Goal: Task Accomplishment & Management: Use online tool/utility

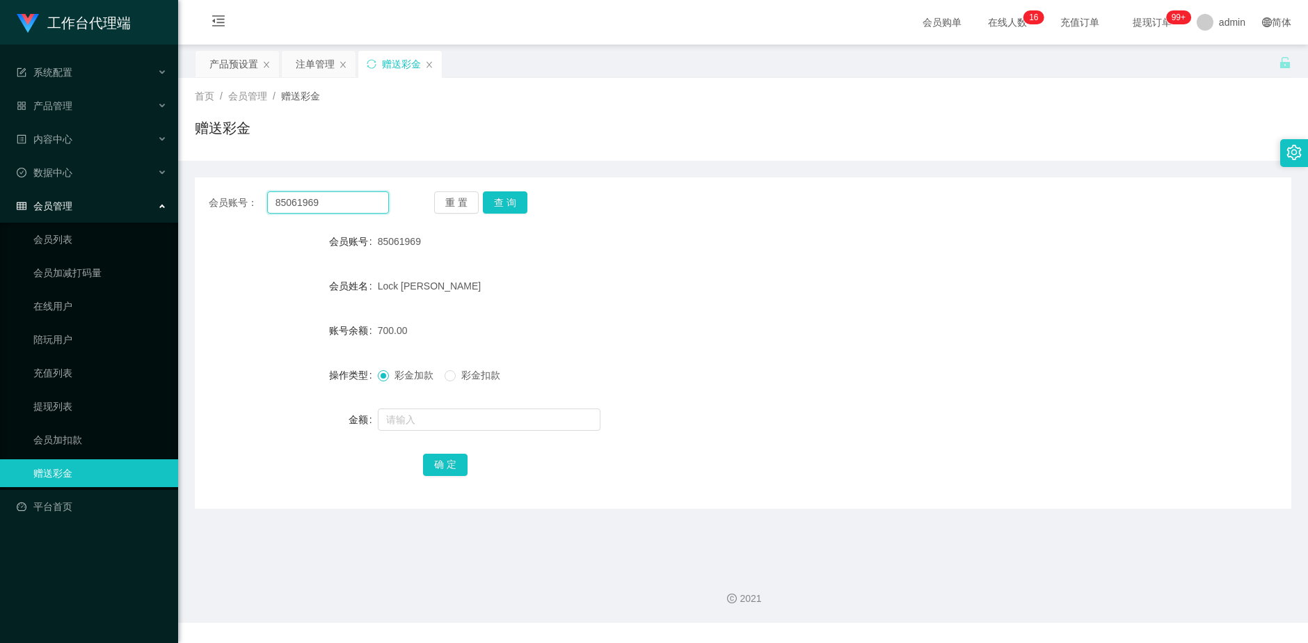
drag, startPoint x: 0, startPoint y: 0, endPoint x: 244, endPoint y: 202, distance: 317.1
click at [244, 202] on div "会员账号： 85061969" at bounding box center [299, 202] width 180 height 22
paste input "6786134"
type input "86786134"
click at [501, 203] on button "查 询" at bounding box center [505, 202] width 45 height 22
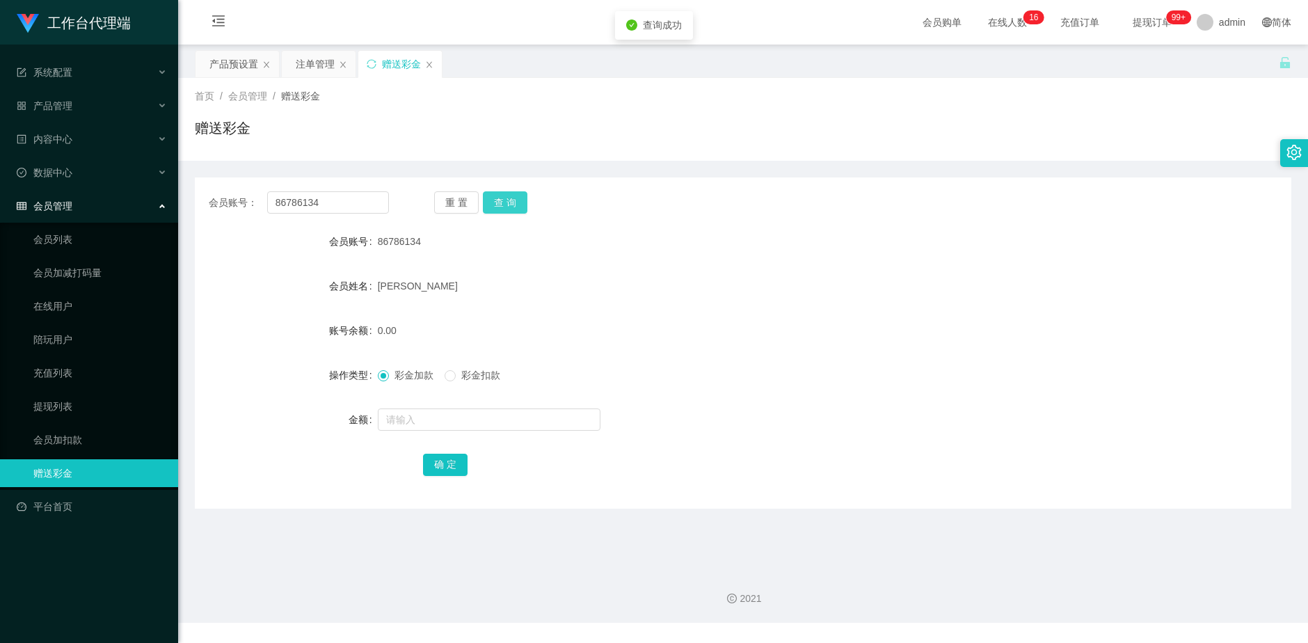
click at [511, 203] on button "查 询" at bounding box center [505, 202] width 45 height 22
click at [310, 67] on div "注单管理" at bounding box center [315, 64] width 39 height 26
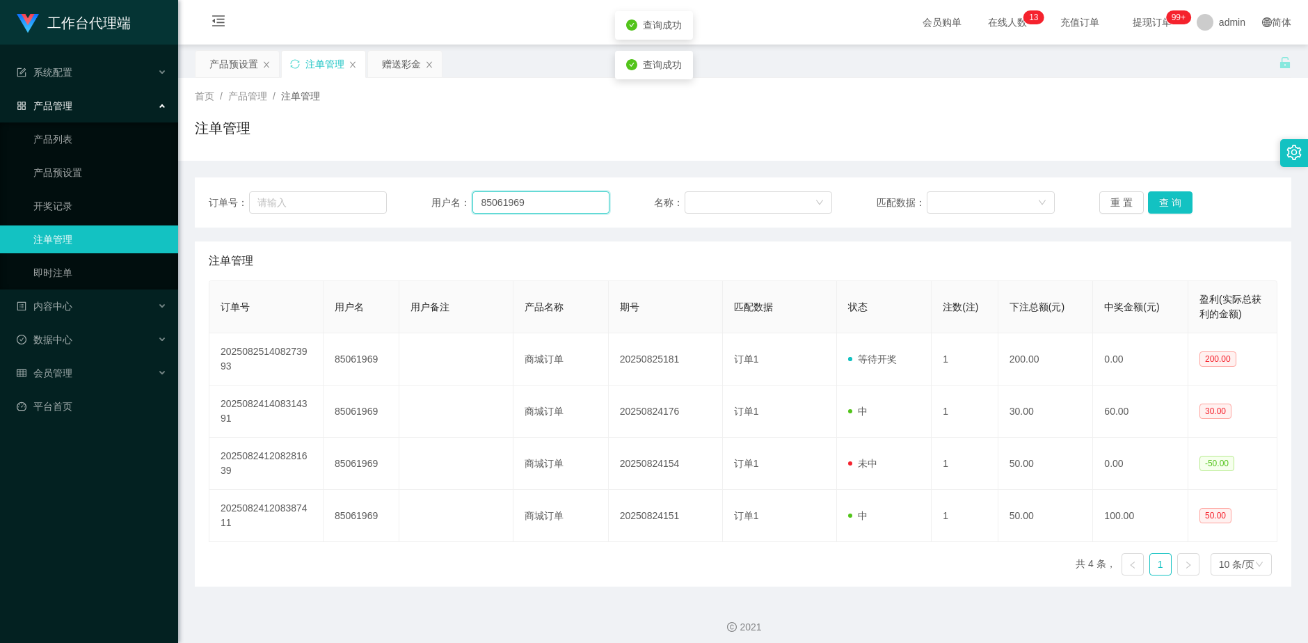
drag, startPoint x: 479, startPoint y: 207, endPoint x: 487, endPoint y: 209, distance: 8.8
click at [476, 207] on input "85061969" at bounding box center [540, 202] width 137 height 22
paste input "6786134"
type input "86786134"
click at [1173, 202] on button "查 询" at bounding box center [1170, 202] width 45 height 22
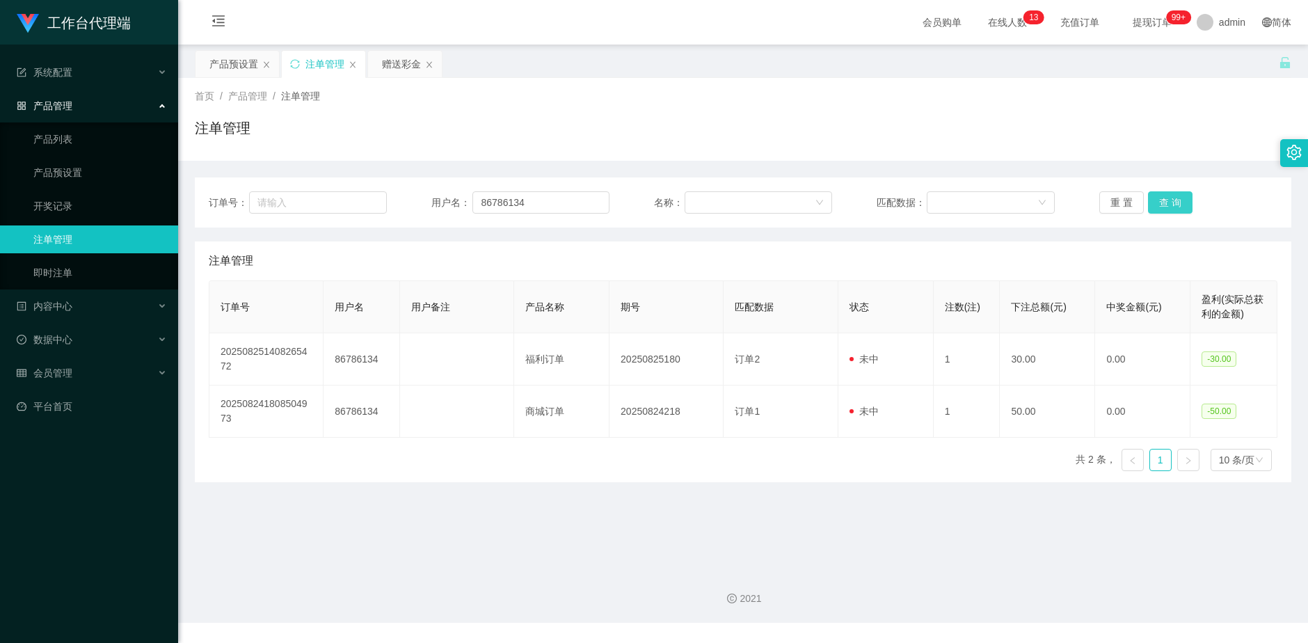
click at [1173, 202] on button "查 询" at bounding box center [1170, 202] width 45 height 22
click at [216, 65] on div "产品预设置" at bounding box center [233, 64] width 49 height 26
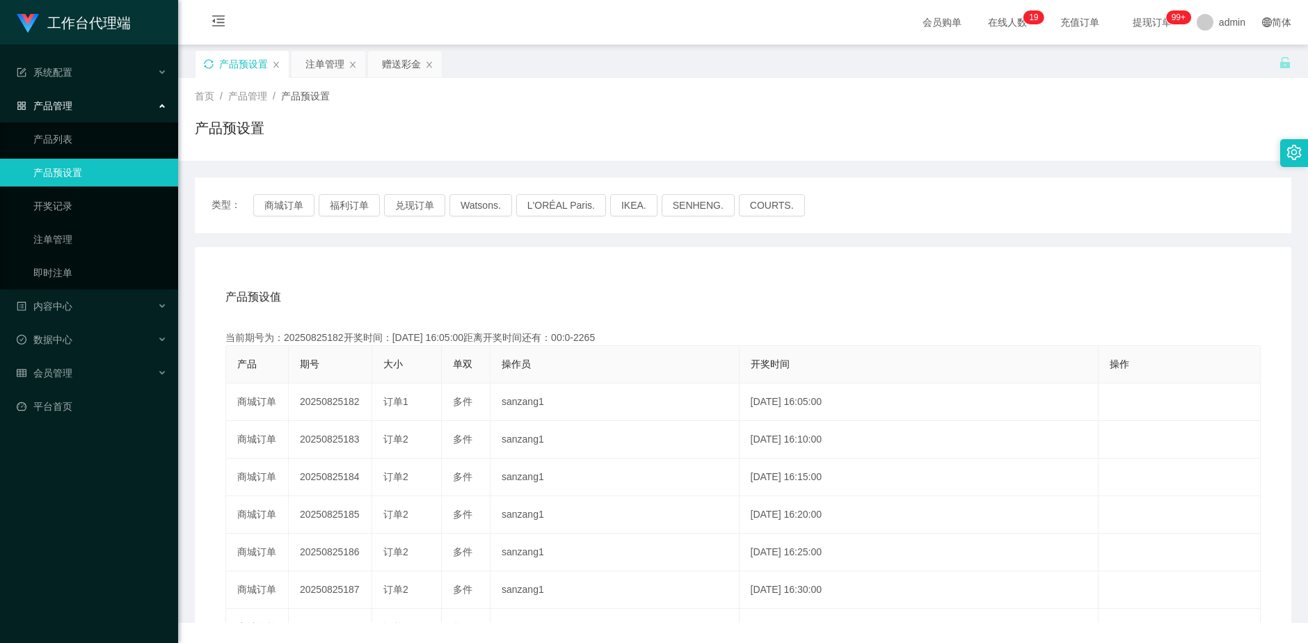
click at [208, 64] on icon "图标: sync" at bounding box center [209, 64] width 10 height 10
click at [410, 203] on button "兑现订单" at bounding box center [414, 205] width 61 height 22
